Goal: Task Accomplishment & Management: Use online tool/utility

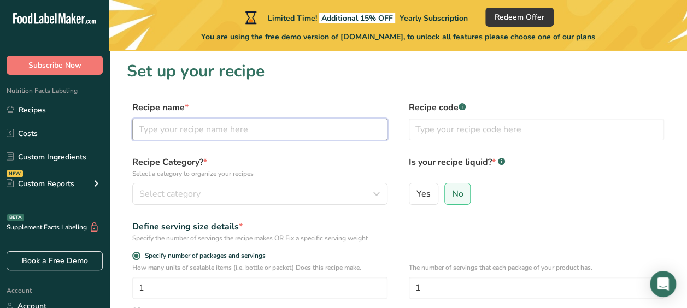
click at [209, 135] on input "text" at bounding box center [259, 130] width 255 height 22
type input "Tacos"
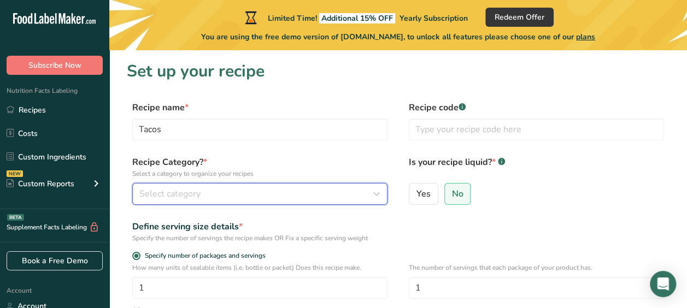
click at [192, 194] on span "Select category" at bounding box center [169, 193] width 61 height 13
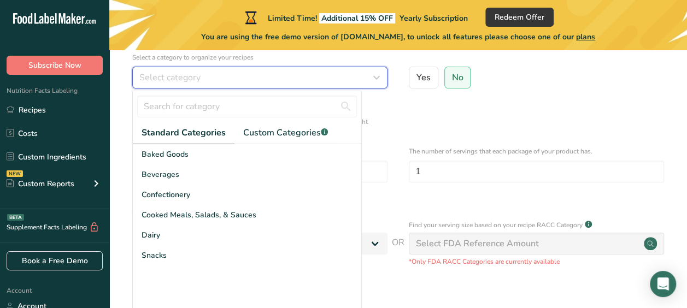
scroll to position [121, 0]
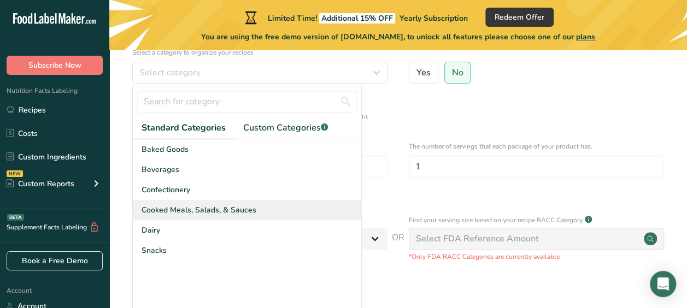
click at [194, 206] on span "Cooked Meals, Salads, & Sauces" at bounding box center [198, 209] width 115 height 11
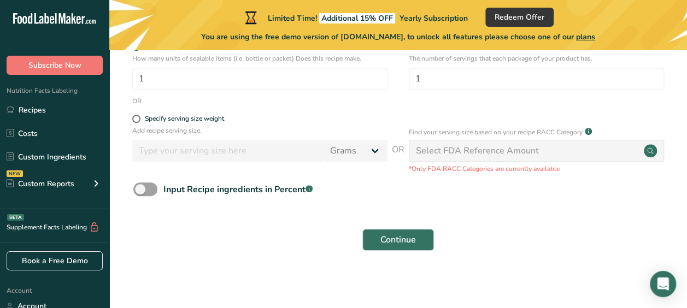
scroll to position [210, 0]
click at [398, 238] on span "Continue" at bounding box center [398, 238] width 36 height 13
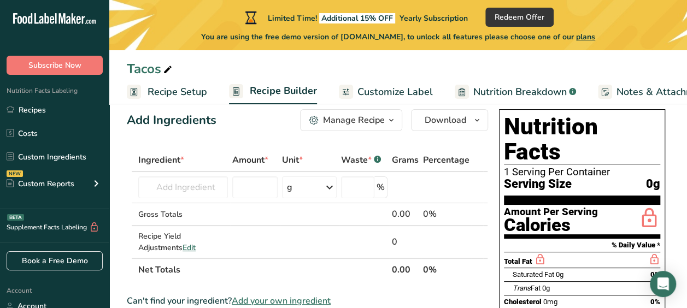
scroll to position [19, 0]
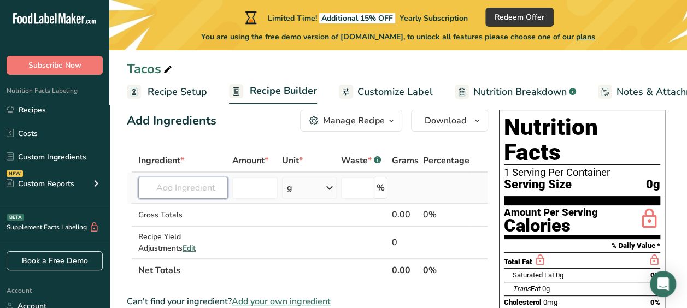
click at [176, 192] on input "text" at bounding box center [183, 188] width 90 height 22
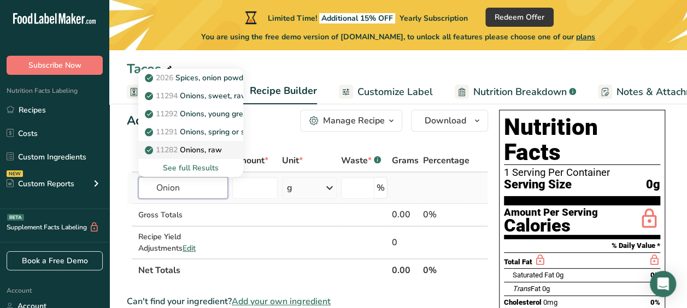
type input "Onion"
click at [190, 148] on p "11282 Onions, raw" at bounding box center [184, 149] width 75 height 11
type input "Onions, raw"
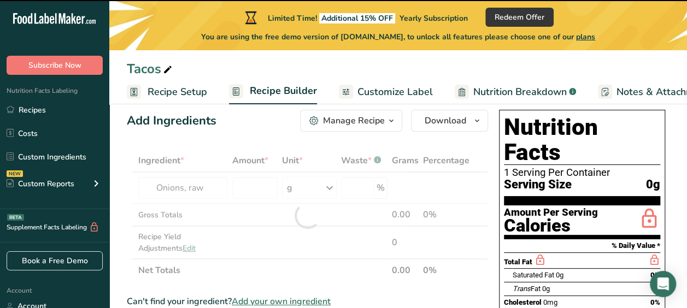
type input "0"
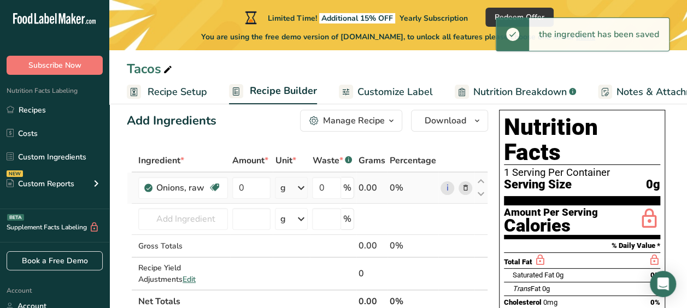
click at [285, 187] on div "g" at bounding box center [282, 187] width 5 height 13
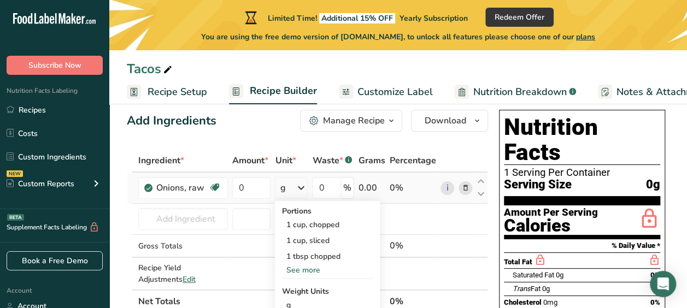
click at [309, 270] on div "See more" at bounding box center [327, 269] width 92 height 11
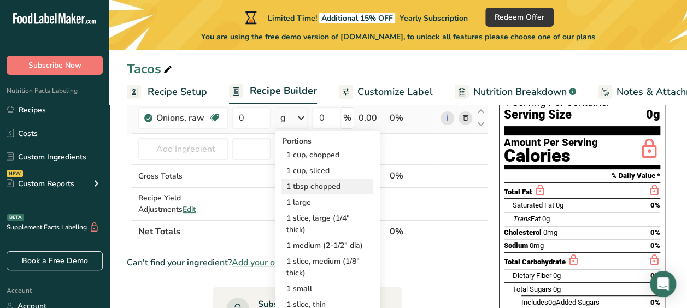
scroll to position [90, 0]
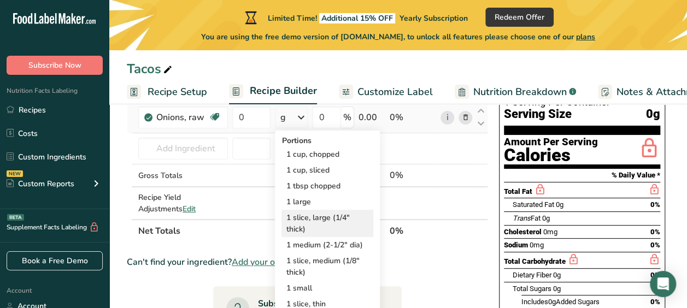
click at [327, 221] on div "1 slice, large (1/4" thick)" at bounding box center [327, 223] width 92 height 27
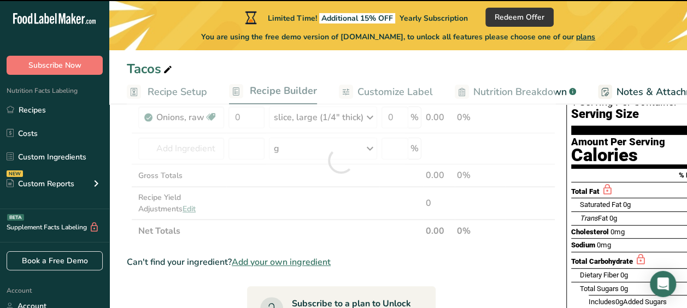
scroll to position [0, 0]
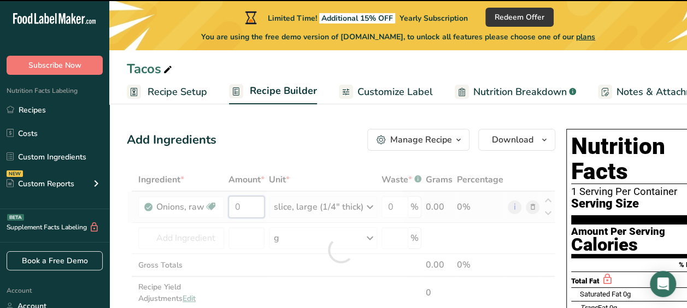
click at [240, 213] on input "0" at bounding box center [246, 207] width 36 height 22
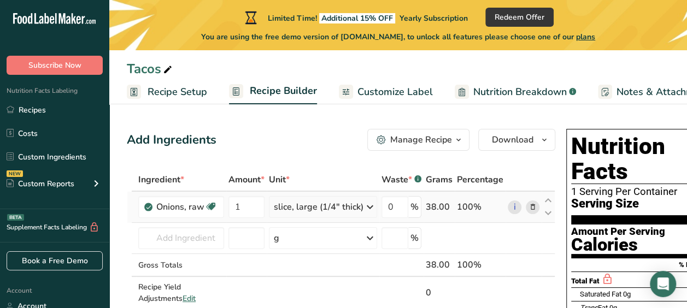
click at [297, 202] on div "Ingredient * Amount * Unit * Waste * .a-a{fill:#347362;}.b-a{fill:#fff;} Grams …" at bounding box center [341, 250] width 428 height 164
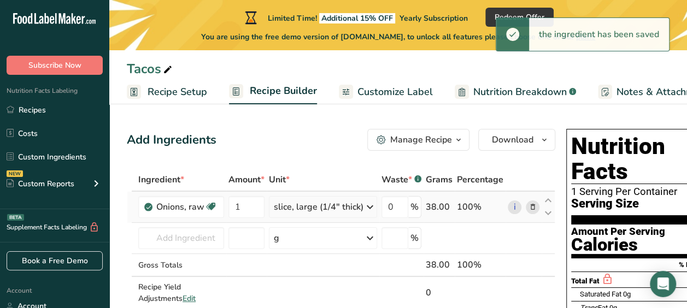
click at [371, 208] on icon at bounding box center [369, 207] width 13 height 20
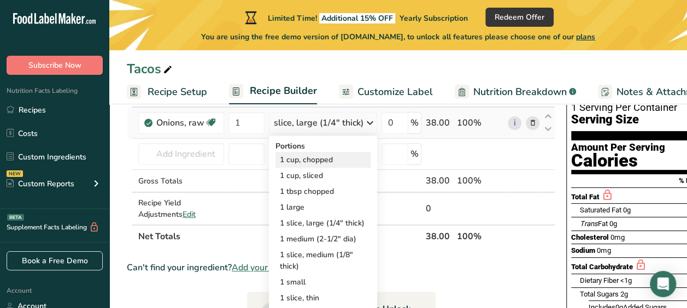
scroll to position [85, 0]
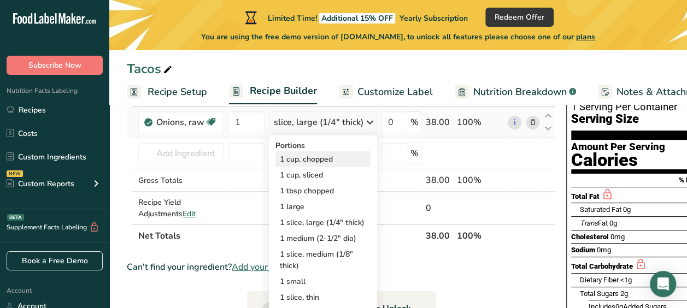
click at [327, 243] on div "1 medium (2-1/2" dia)" at bounding box center [322, 239] width 95 height 16
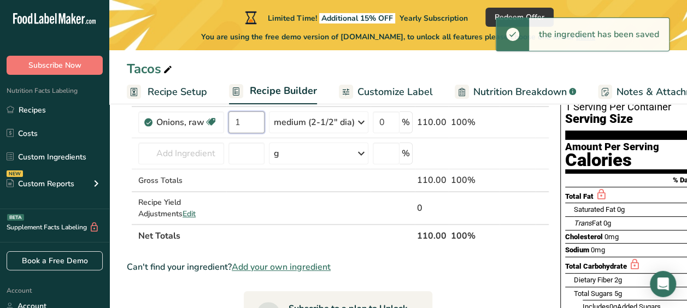
click at [243, 122] on input "1" at bounding box center [246, 122] width 36 height 22
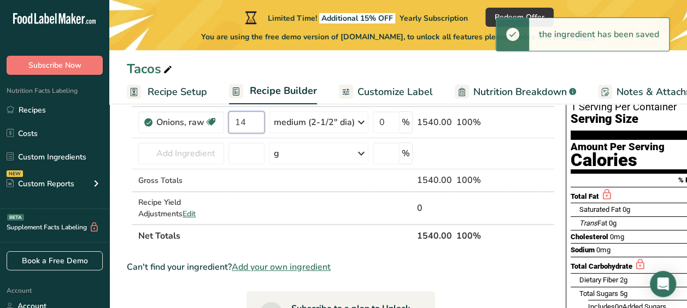
type input "1"
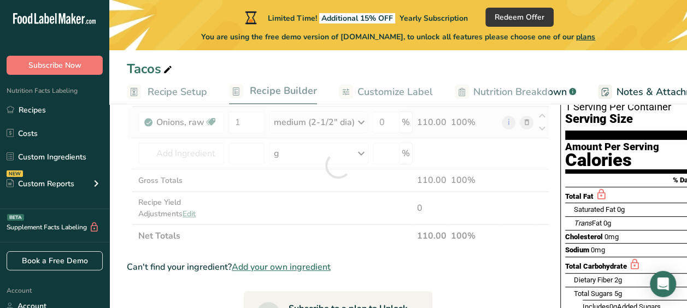
click at [347, 118] on div "Ingredient * Amount * Unit * Waste * .a-a{fill:#347362;}.b-a{fill:#fff;} Grams …" at bounding box center [338, 166] width 422 height 164
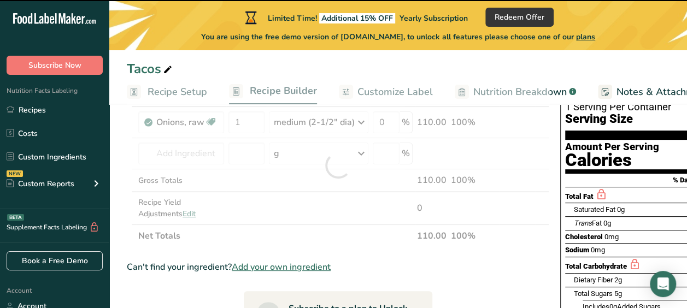
click at [362, 127] on div at bounding box center [338, 166] width 422 height 164
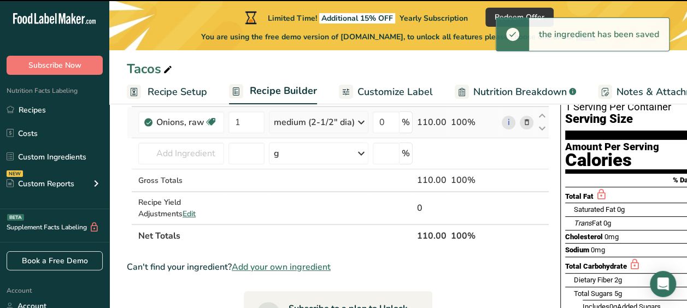
click at [361, 121] on icon at bounding box center [361, 123] width 13 height 20
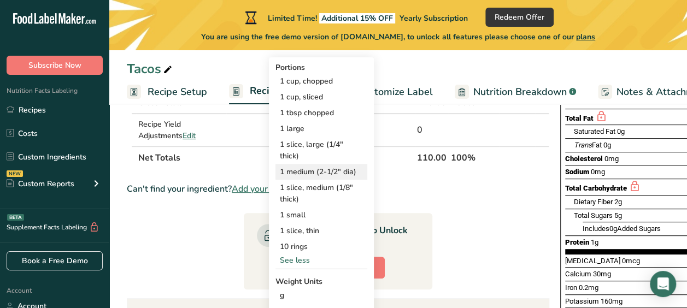
scroll to position [162, 0]
